Goal: Transaction & Acquisition: Purchase product/service

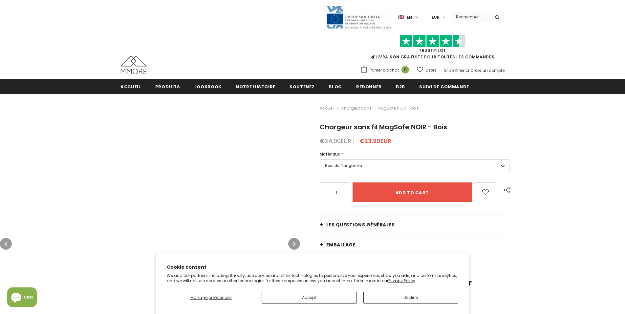
type input "0"
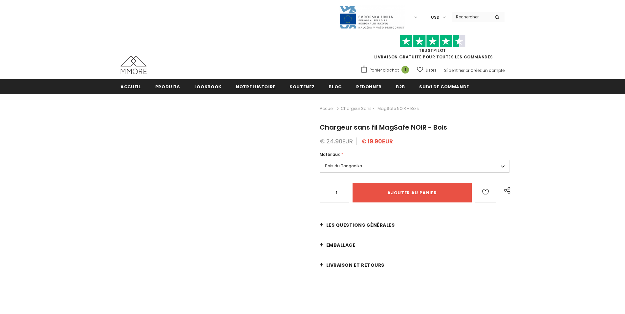
type input "Add to cart"
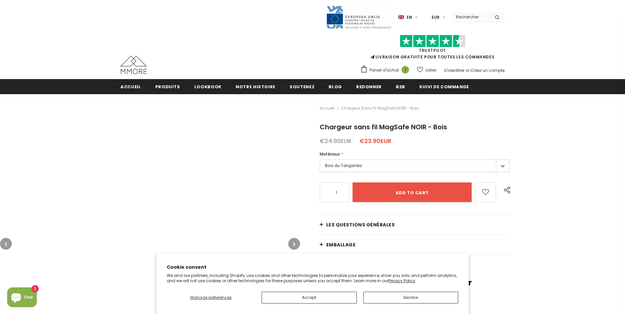
type input "0"
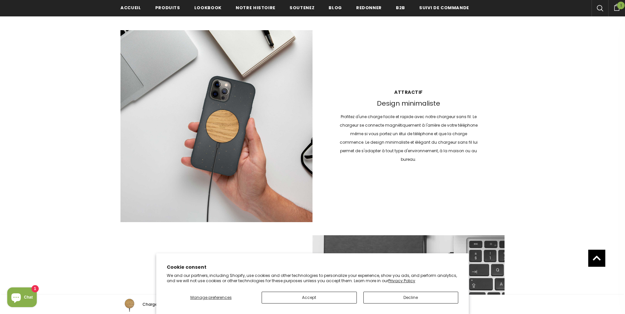
scroll to position [943, 0]
